Goal: Information Seeking & Learning: Learn about a topic

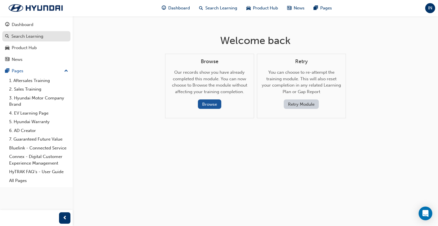
click at [29, 33] on div "Search Learning" at bounding box center [36, 36] width 62 height 7
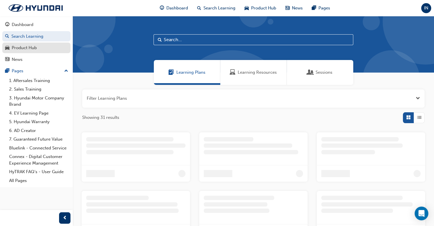
click at [29, 47] on div "Product Hub" at bounding box center [24, 47] width 25 height 7
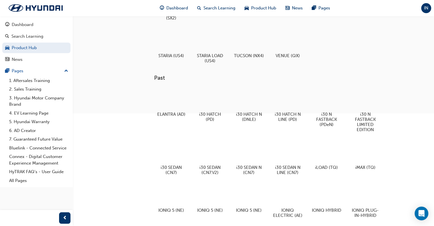
scroll to position [171, 0]
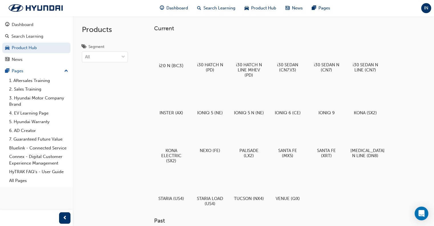
click at [178, 52] on div at bounding box center [171, 49] width 32 height 23
click at [170, 55] on div at bounding box center [171, 49] width 32 height 23
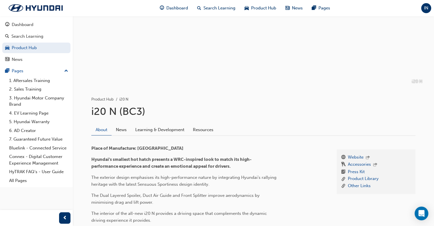
scroll to position [86, 0]
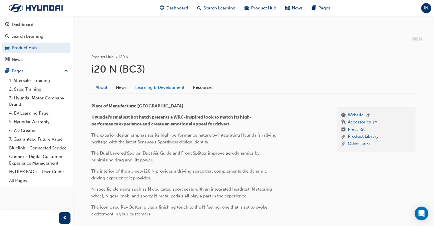
click at [172, 90] on link "Learning & Development" at bounding box center [160, 87] width 58 height 11
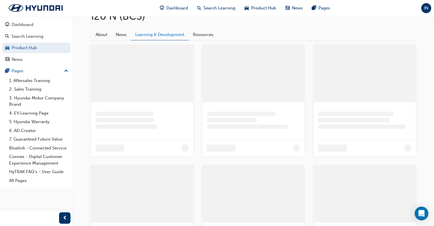
scroll to position [143, 0]
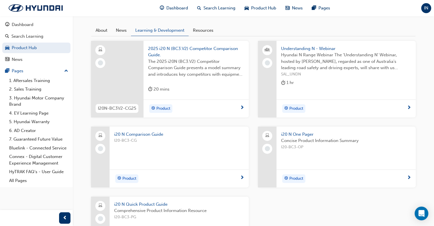
drag, startPoint x: 172, startPoint y: 90, endPoint x: 367, endPoint y: 201, distance: 224.5
click at [368, 203] on div "I20N-BC3V2-CG25 2025 i20 N (BC3.V2) Competitor Comparison Guide. The 2025 i20N …" at bounding box center [253, 153] width 334 height 225
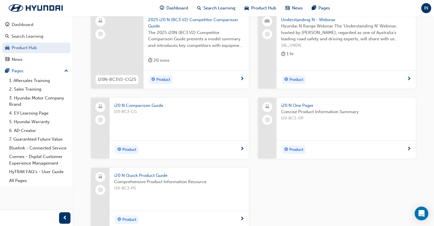
scroll to position [215, 0]
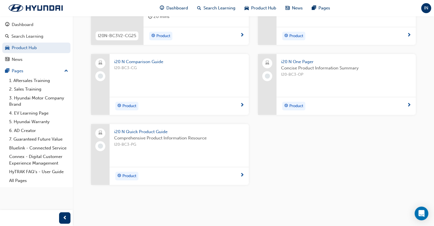
click at [348, 99] on div "Product" at bounding box center [345, 106] width 139 height 18
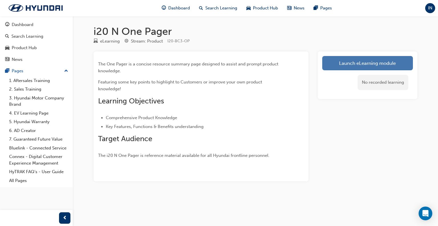
click at [361, 59] on link "Launch eLearning module" at bounding box center [367, 63] width 91 height 14
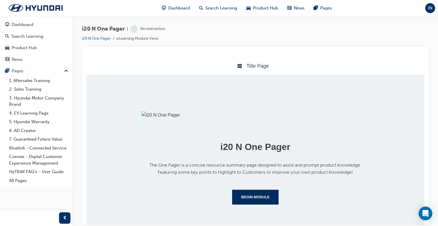
scroll to position [100, 0]
click at [262, 195] on button "Begin Module" at bounding box center [255, 196] width 47 height 15
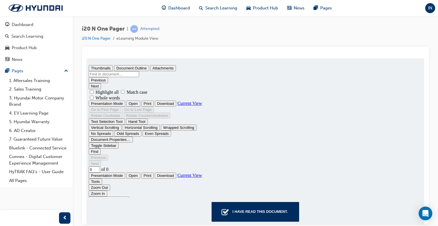
scroll to position [24, 0]
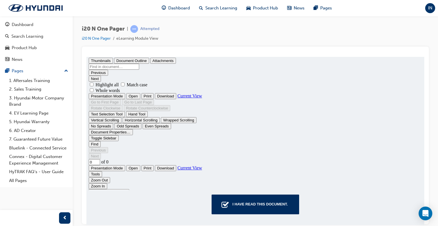
type input "1"
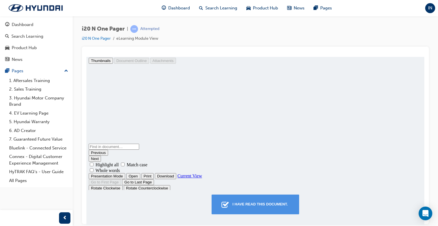
click at [258, 202] on div "I have read this document." at bounding box center [260, 203] width 60 height 10
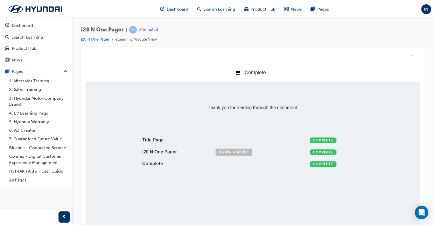
scroll to position [116, 347]
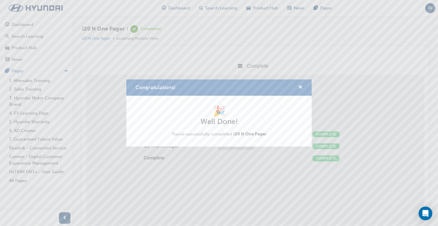
click at [234, 144] on div "🎉 Well Done! You've successfully completed i20 N One Pager" at bounding box center [218, 121] width 185 height 51
click at [300, 88] on span "cross-icon" at bounding box center [300, 87] width 4 height 5
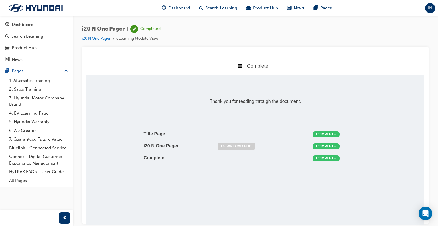
click at [247, 145] on link "Download PDF" at bounding box center [236, 145] width 37 height 7
click at [25, 36] on div "Search Learning" at bounding box center [27, 36] width 32 height 7
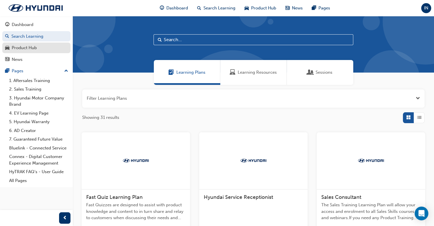
click at [32, 49] on div "Product Hub" at bounding box center [24, 47] width 25 height 7
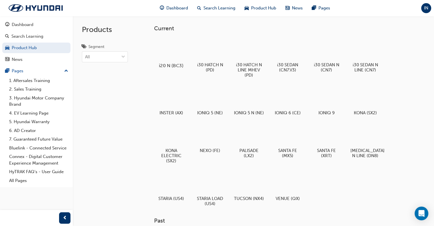
click at [156, 47] on div at bounding box center [171, 49] width 32 height 23
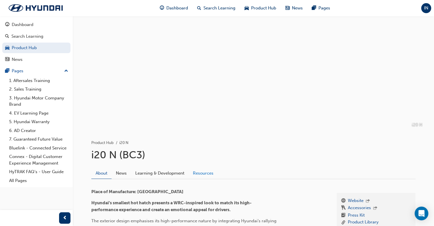
click at [202, 171] on link "Resources" at bounding box center [202, 172] width 29 height 11
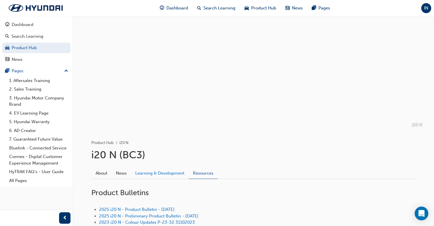
click at [173, 172] on link "Learning & Development" at bounding box center [160, 172] width 58 height 11
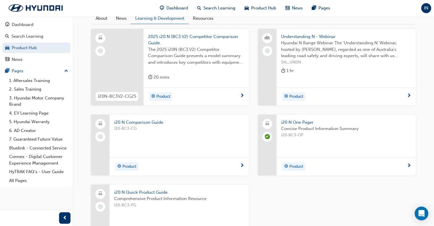
scroll to position [215, 0]
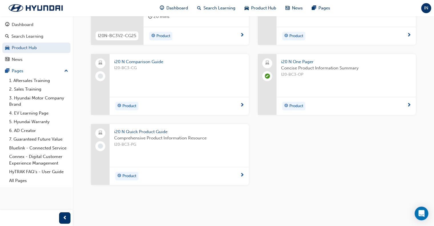
click at [178, 135] on span "Comprehensive Product Information Resource" at bounding box center [179, 138] width 130 height 7
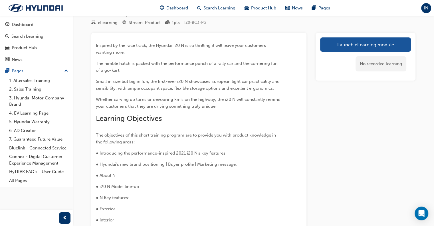
scroll to position [29, 0]
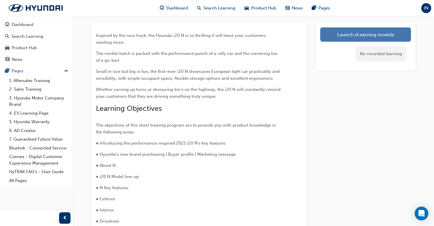
click at [332, 38] on link "Launch eLearning module" at bounding box center [365, 34] width 91 height 14
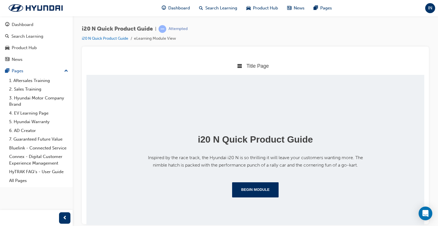
scroll to position [100, 0]
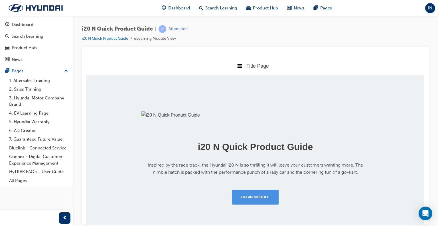
click at [243, 204] on button "Begin Module" at bounding box center [255, 196] width 47 height 15
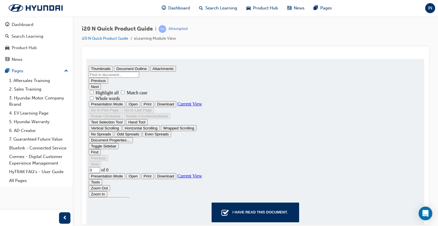
scroll to position [24, 0]
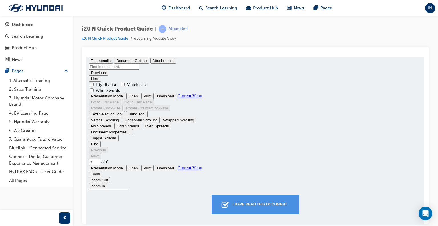
type input "1"
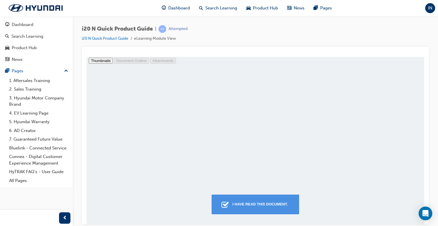
click at [272, 204] on div "I have read this document." at bounding box center [260, 203] width 60 height 10
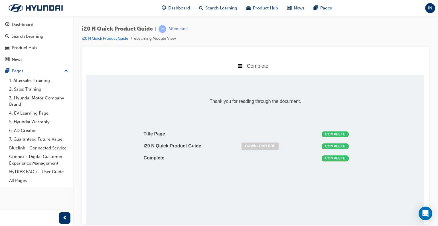
click at [267, 146] on link "Download PDF" at bounding box center [260, 145] width 37 height 7
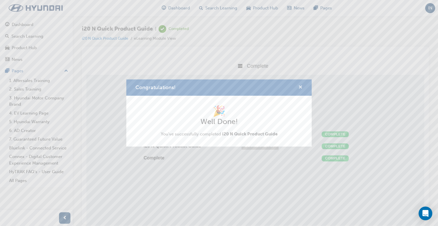
click at [302, 89] on span "cross-icon" at bounding box center [300, 87] width 4 height 5
